Goal: Task Accomplishment & Management: Complete application form

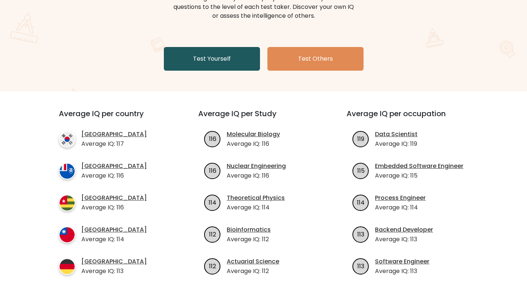
scroll to position [111, 0]
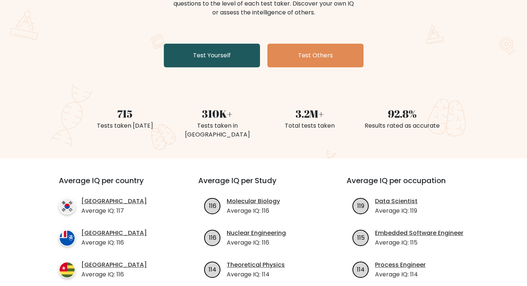
click at [237, 55] on link "Test Yourself" at bounding box center [212, 56] width 96 height 24
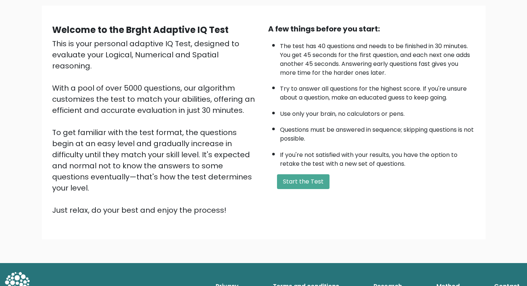
scroll to position [53, 0]
click at [299, 178] on button "Start the Test" at bounding box center [303, 181] width 52 height 15
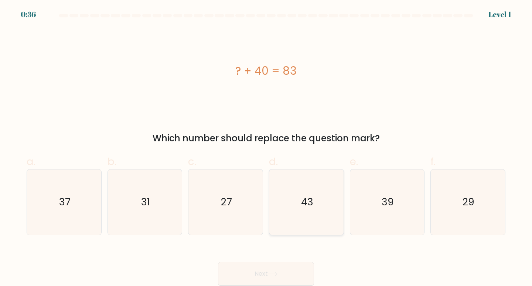
click at [324, 211] on icon "43" at bounding box center [306, 201] width 65 height 65
click at [267, 148] on input "d. 43" at bounding box center [266, 145] width 0 height 5
radio input "true"
click at [265, 271] on button "Next" at bounding box center [266, 274] width 96 height 24
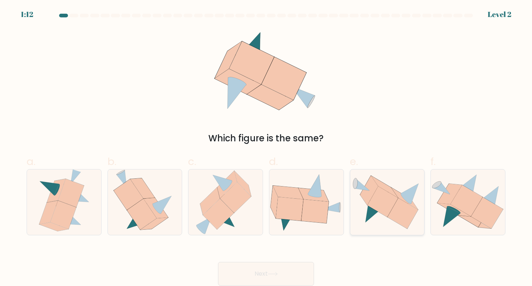
drag, startPoint x: 388, startPoint y: 194, endPoint x: 375, endPoint y: 194, distance: 13.3
click at [387, 194] on icon at bounding box center [382, 201] width 31 height 31
click at [267, 148] on input "e." at bounding box center [266, 145] width 0 height 5
radio input "true"
click at [258, 272] on button "Next" at bounding box center [266, 274] width 96 height 24
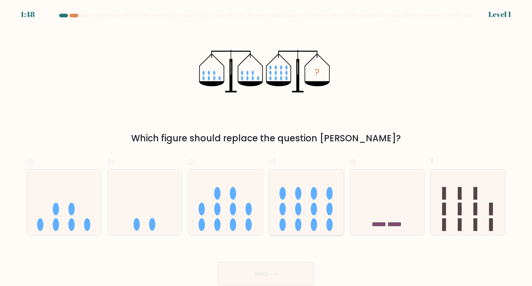
drag, startPoint x: 310, startPoint y: 179, endPoint x: 312, endPoint y: 186, distance: 7.2
click at [312, 184] on icon at bounding box center [306, 201] width 74 height 61
click at [267, 148] on input "d." at bounding box center [266, 145] width 0 height 5
radio input "true"
click at [268, 271] on button "Next" at bounding box center [266, 274] width 96 height 24
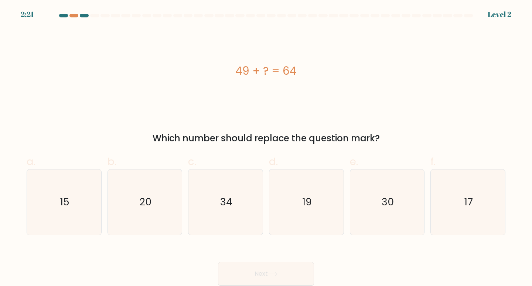
drag, startPoint x: 218, startPoint y: 204, endPoint x: 183, endPoint y: 193, distance: 36.7
click at [218, 203] on icon "34" at bounding box center [225, 201] width 65 height 65
click at [266, 148] on input "c. 34" at bounding box center [266, 145] width 0 height 5
radio input "true"
click at [413, 202] on icon "30" at bounding box center [387, 201] width 65 height 65
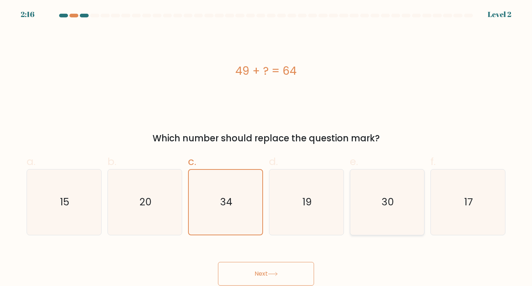
click at [267, 148] on input "e. 30" at bounding box center [266, 145] width 0 height 5
radio input "true"
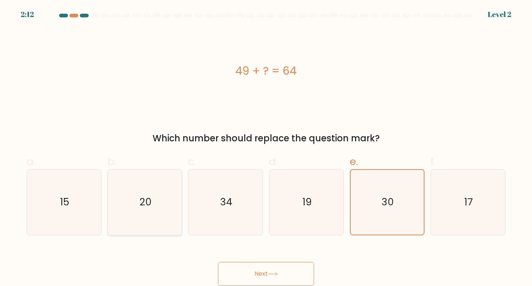
click at [134, 198] on icon "20" at bounding box center [144, 201] width 65 height 65
click at [266, 148] on input "b. 20" at bounding box center [266, 145] width 0 height 5
radio input "true"
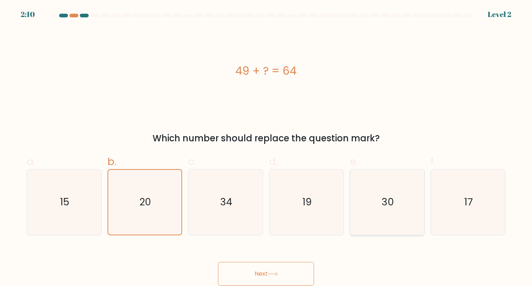
click at [393, 209] on icon "30" at bounding box center [387, 201] width 65 height 65
click at [267, 148] on input "e. 30" at bounding box center [266, 145] width 0 height 5
radio input "true"
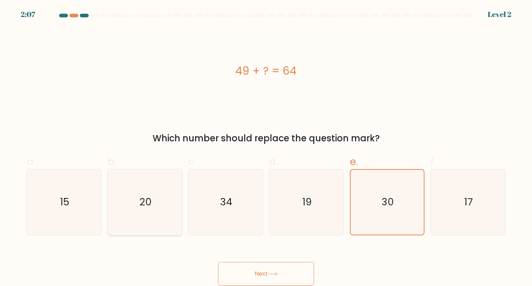
click at [141, 196] on text "20" at bounding box center [146, 202] width 12 height 14
click at [266, 148] on input "b. 20" at bounding box center [266, 145] width 0 height 5
radio input "true"
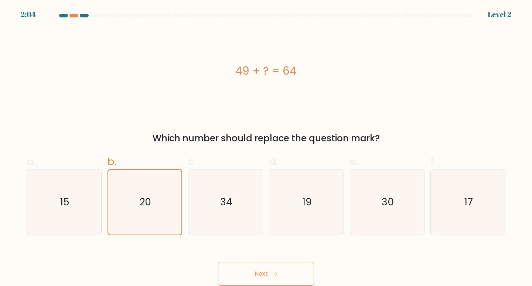
click at [278, 267] on button "Next" at bounding box center [266, 274] width 96 height 24
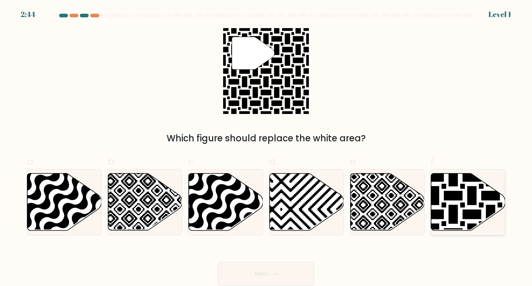
click at [471, 196] on icon at bounding box center [491, 233] width 150 height 150
click at [267, 148] on input "f." at bounding box center [266, 145] width 0 height 5
radio input "true"
click at [280, 271] on button "Next" at bounding box center [266, 274] width 96 height 24
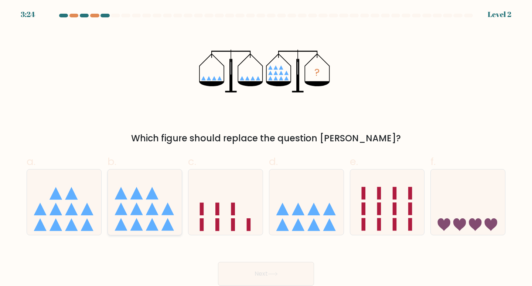
click at [146, 216] on icon at bounding box center [145, 201] width 74 height 61
click at [266, 148] on input "b." at bounding box center [266, 145] width 0 height 5
radio input "true"
drag, startPoint x: 255, startPoint y: 274, endPoint x: 261, endPoint y: 276, distance: 5.7
click at [261, 276] on button "Next" at bounding box center [266, 274] width 96 height 24
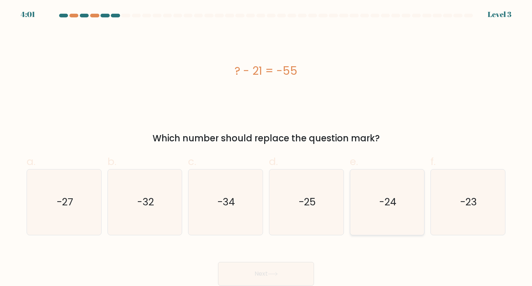
click at [400, 206] on icon "-24" at bounding box center [387, 201] width 65 height 65
click at [267, 148] on input "e. -24" at bounding box center [266, 145] width 0 height 5
radio input "true"
click at [286, 266] on button "Next" at bounding box center [266, 274] width 96 height 24
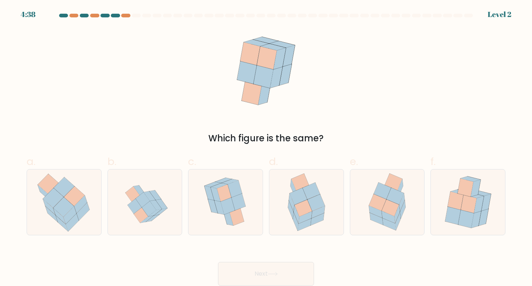
drag, startPoint x: 425, startPoint y: 196, endPoint x: 429, endPoint y: 187, distance: 9.4
click at [429, 193] on div "a. b. c." at bounding box center [266, 191] width 485 height 87
click at [419, 193] on div at bounding box center [387, 202] width 75 height 66
click at [267, 148] on input "e." at bounding box center [266, 145] width 0 height 5
radio input "true"
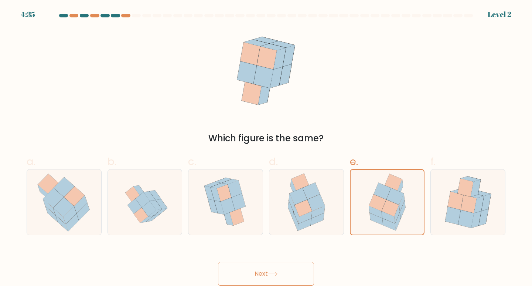
click at [278, 272] on icon at bounding box center [273, 274] width 10 height 4
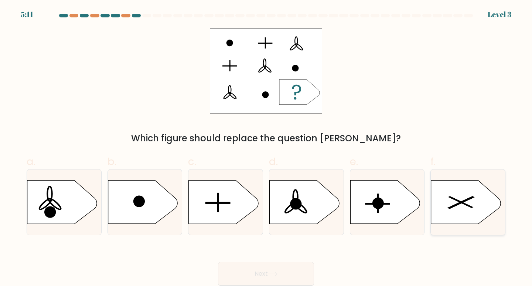
click at [445, 191] on icon at bounding box center [465, 201] width 69 height 43
click at [267, 148] on input "f." at bounding box center [266, 145] width 0 height 5
radio input "true"
click at [222, 210] on icon at bounding box center [223, 201] width 69 height 43
click at [266, 148] on input "c." at bounding box center [266, 145] width 0 height 5
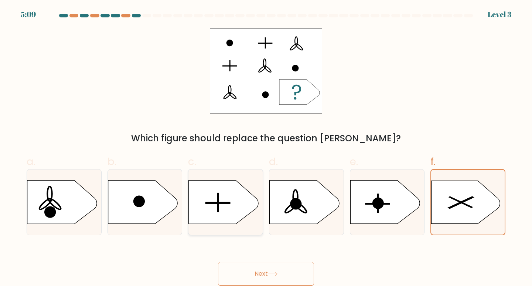
radio input "true"
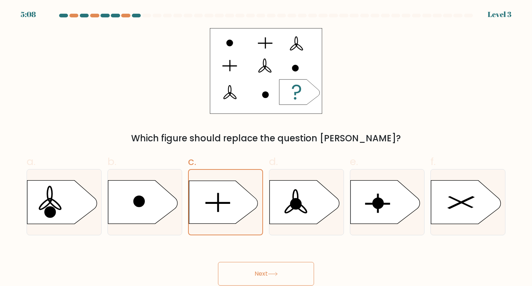
click at [260, 274] on button "Next" at bounding box center [266, 274] width 96 height 24
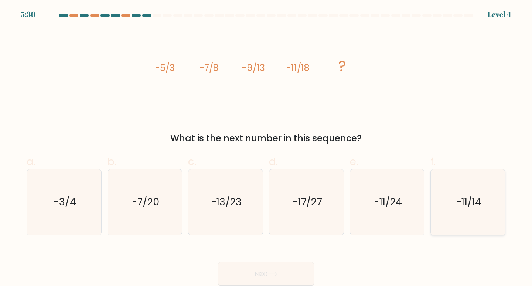
click at [455, 206] on icon "-11/14" at bounding box center [467, 201] width 65 height 65
click at [267, 148] on input "f. -11/14" at bounding box center [266, 145] width 0 height 5
radio input "true"
drag, startPoint x: 369, startPoint y: 209, endPoint x: 358, endPoint y: 213, distance: 11.9
click at [366, 210] on icon "-11/24" at bounding box center [387, 201] width 65 height 65
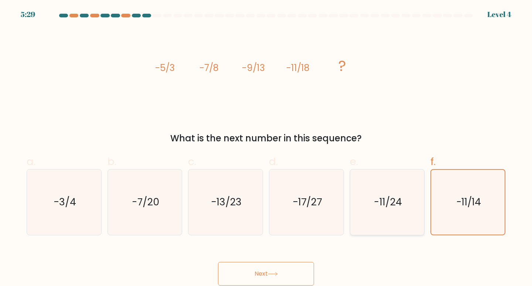
click at [267, 148] on input "e. -11/24" at bounding box center [266, 145] width 0 height 5
radio input "true"
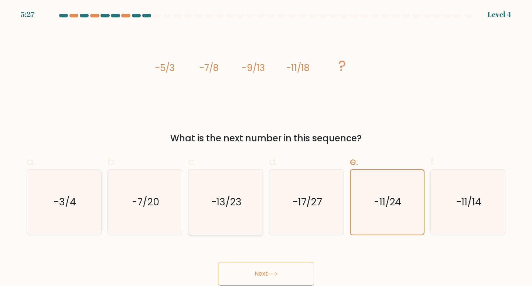
click at [209, 208] on icon "-13/23" at bounding box center [225, 201] width 65 height 65
click at [266, 148] on input "c. -13/23" at bounding box center [266, 145] width 0 height 5
radio input "true"
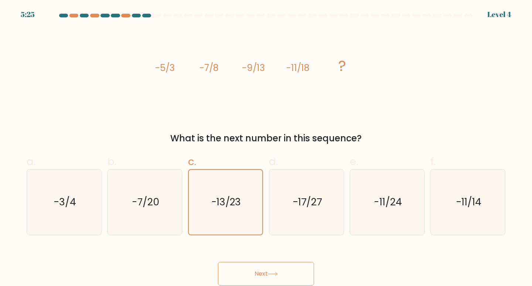
drag, startPoint x: 257, startPoint y: 269, endPoint x: 219, endPoint y: 269, distance: 37.7
click at [256, 269] on button "Next" at bounding box center [266, 274] width 96 height 24
